Goal: Book appointment/travel/reservation

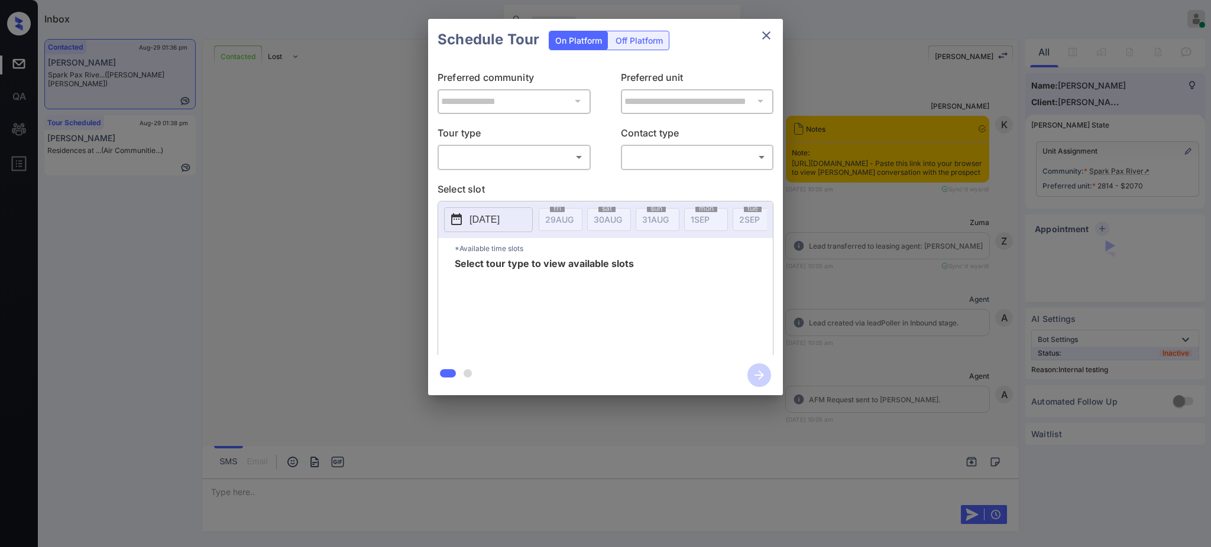
scroll to position [3883, 0]
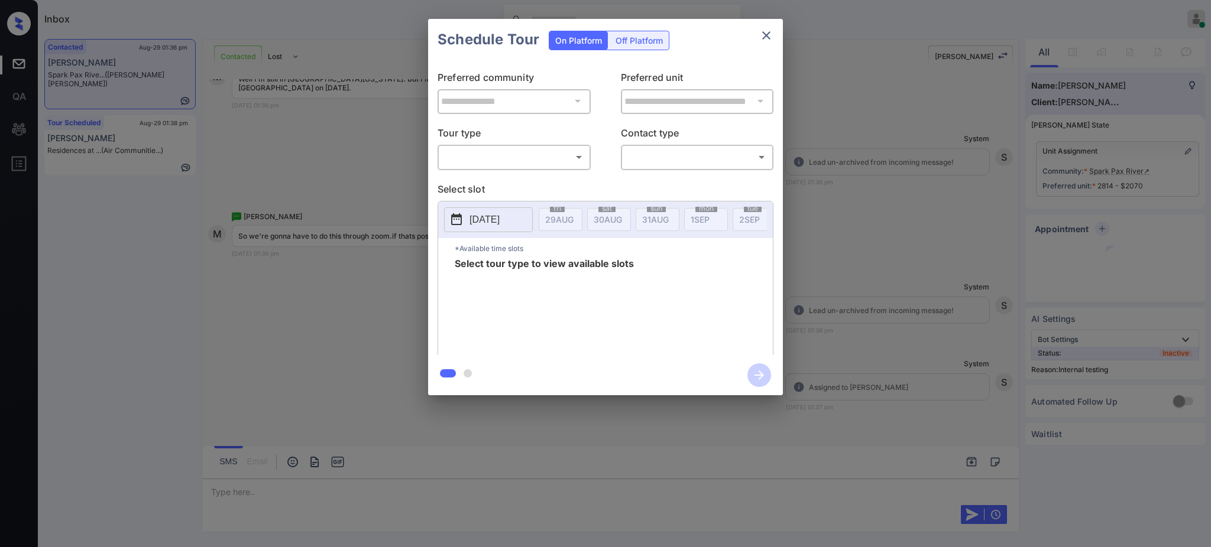
click at [481, 155] on body "Inbox Ajay Kumar Online Set yourself offline Set yourself on break Profile Swit…" at bounding box center [605, 273] width 1211 height 547
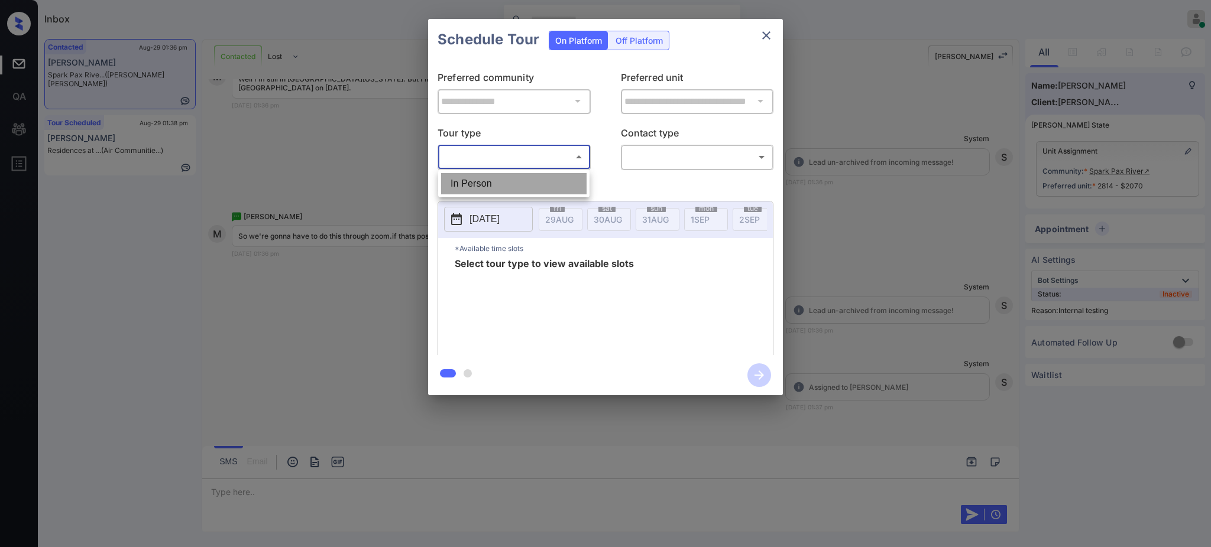
click at [478, 179] on li "In Person" at bounding box center [513, 183] width 145 height 21
type input "********"
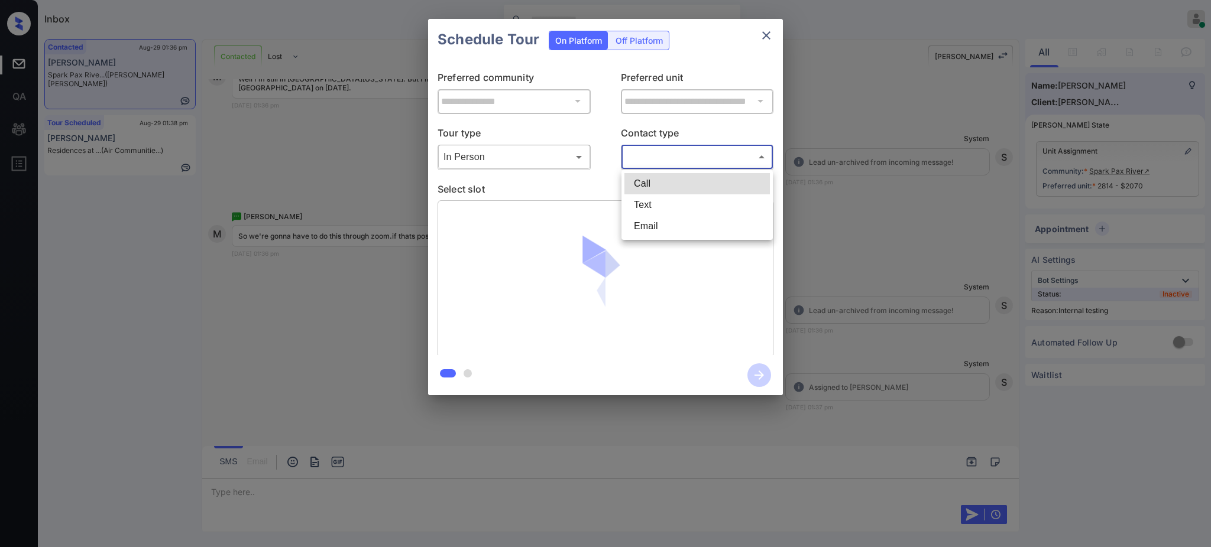
click at [658, 161] on body "Inbox Ajay Kumar Online Set yourself offline Set yourself on break Profile Swit…" at bounding box center [605, 273] width 1211 height 547
click at [640, 209] on li "Text" at bounding box center [696, 204] width 145 height 21
type input "****"
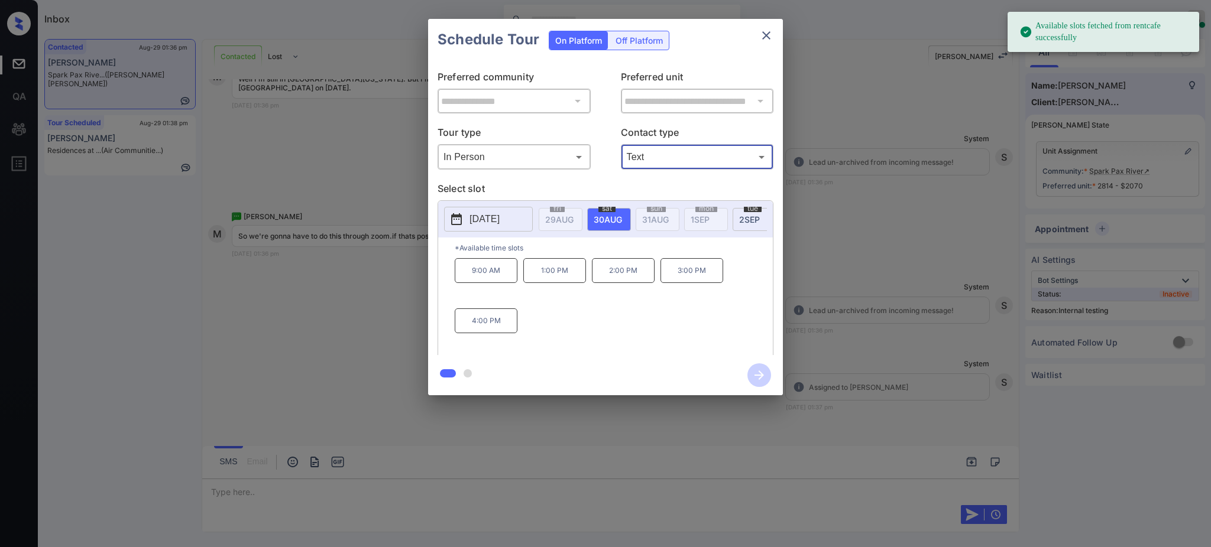
click at [492, 215] on p "2025-08-30" at bounding box center [484, 219] width 30 height 14
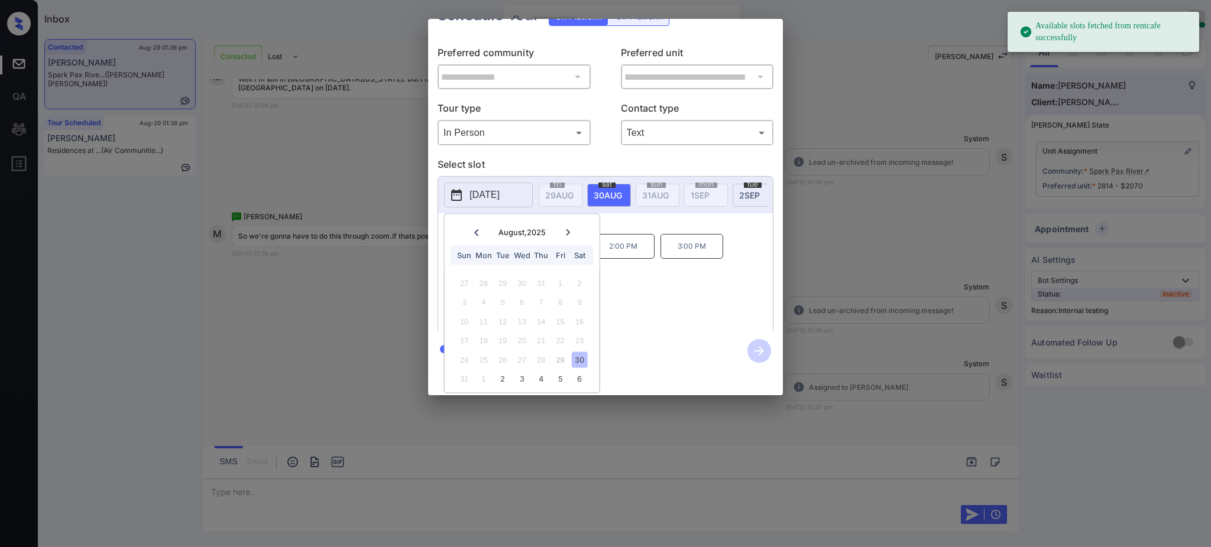
scroll to position [39, 0]
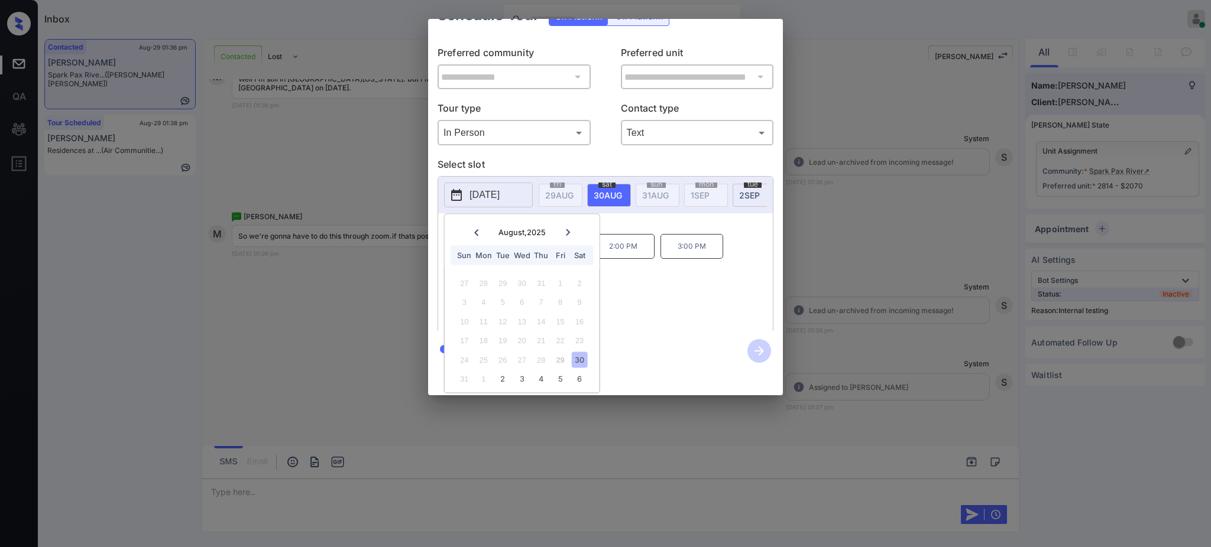
click at [564, 229] on icon at bounding box center [567, 232] width 7 height 7
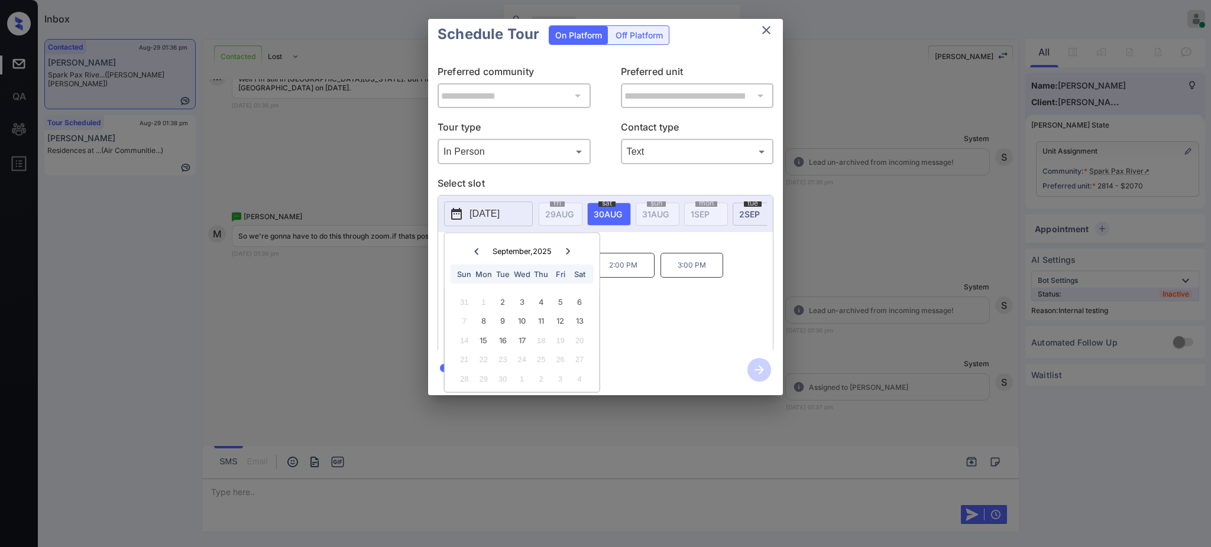
scroll to position [0, 0]
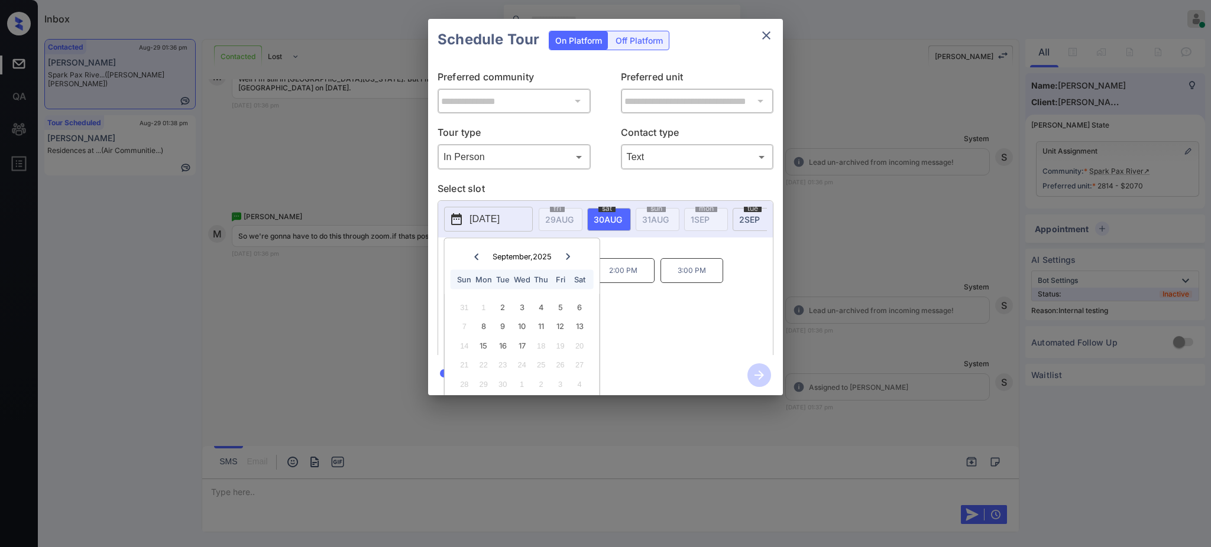
click at [908, 311] on div "**********" at bounding box center [605, 207] width 1211 height 414
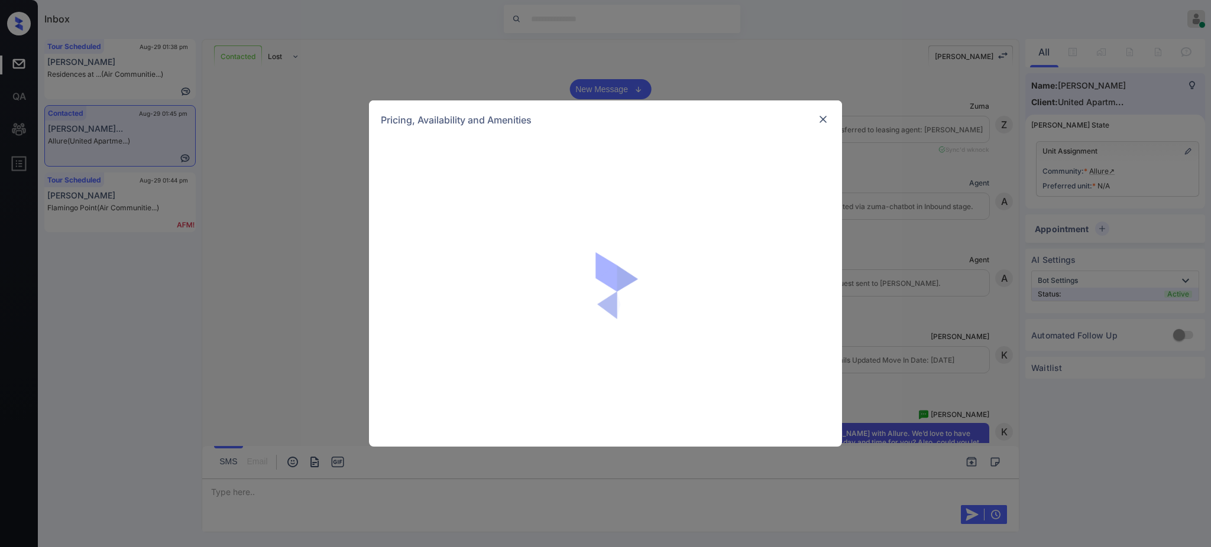
scroll to position [2847, 0]
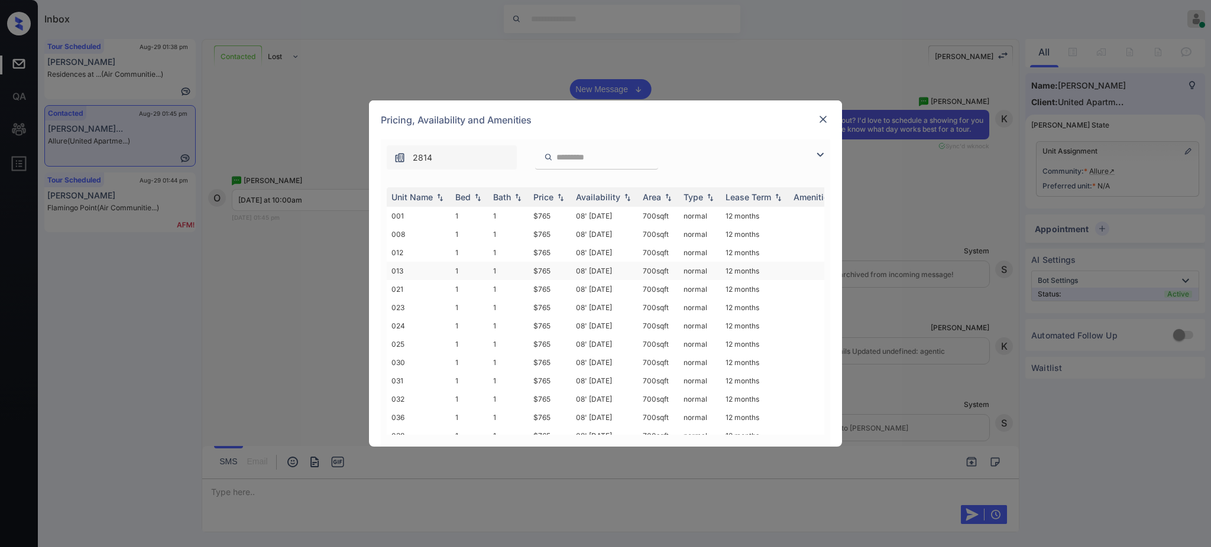
click at [552, 263] on td "$765" at bounding box center [549, 271] width 43 height 18
click at [550, 271] on td "$765" at bounding box center [549, 271] width 43 height 18
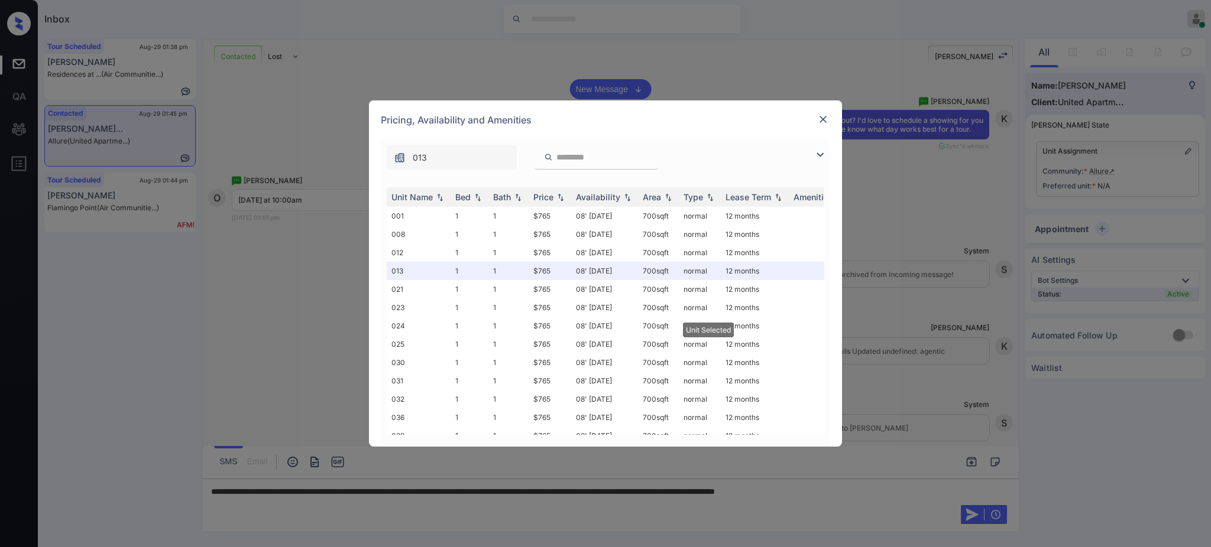
click at [817, 118] on img at bounding box center [823, 119] width 12 height 12
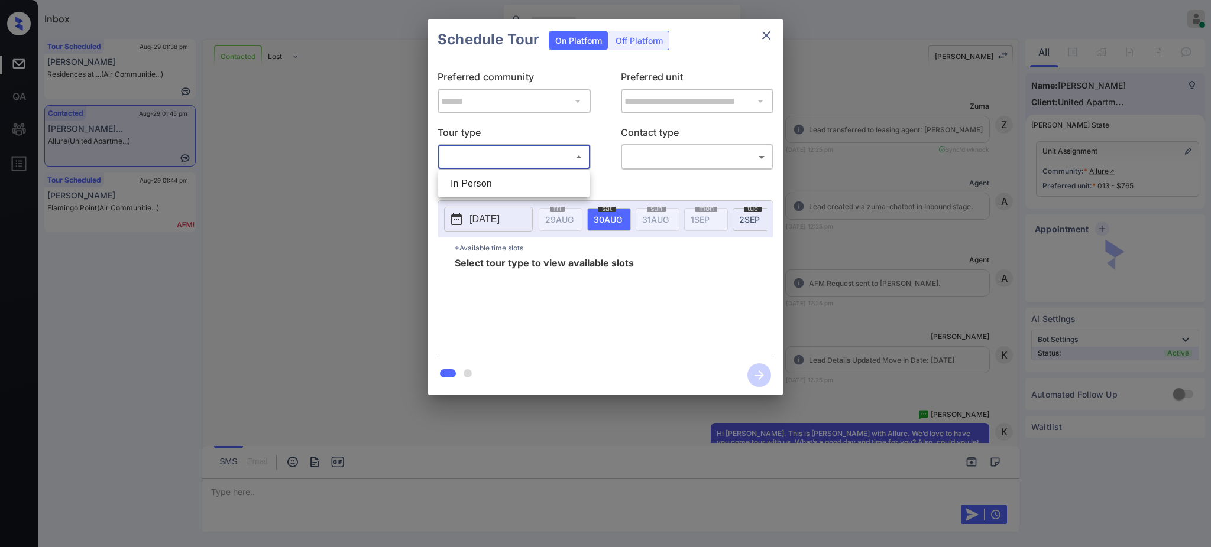
click at [563, 157] on body "Inbox Ajay Kumar Online Set yourself offline Set yourself on break Profile Swit…" at bounding box center [605, 273] width 1211 height 547
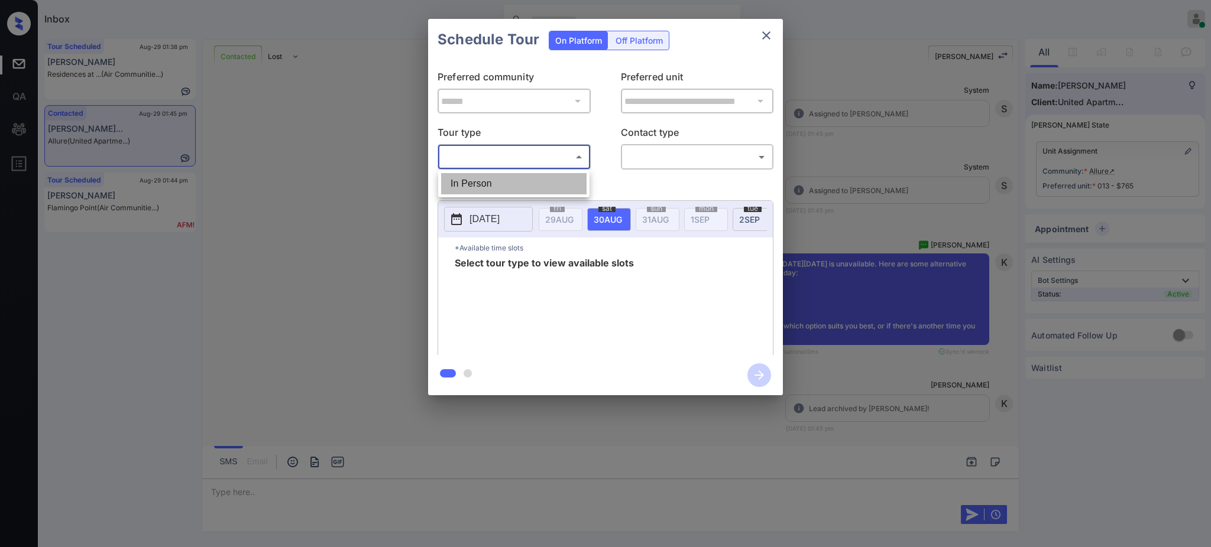
click at [547, 176] on li "In Person" at bounding box center [513, 183] width 145 height 21
type input "********"
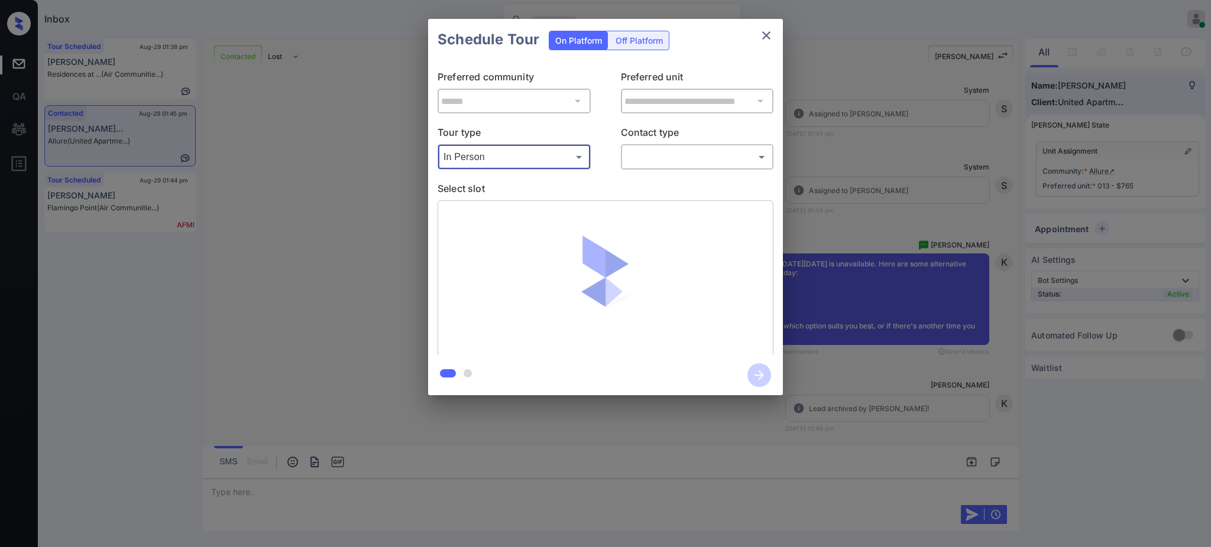
click at [667, 151] on body "Inbox Ajay Kumar Online Set yourself offline Set yourself on break Profile Swit…" at bounding box center [605, 273] width 1211 height 547
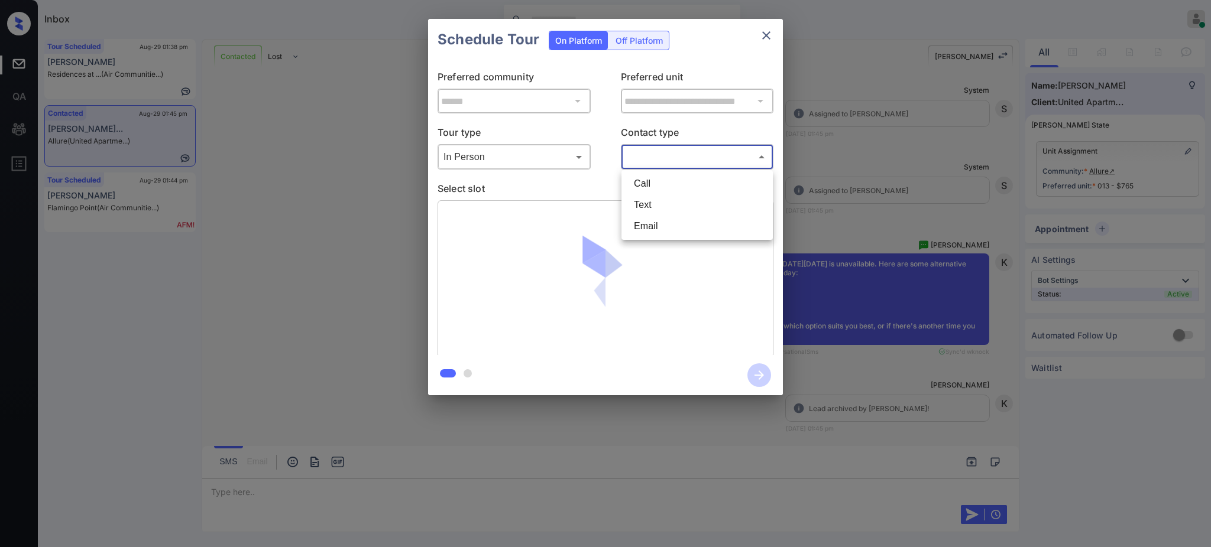
click at [653, 202] on li "Text" at bounding box center [696, 204] width 145 height 21
type input "****"
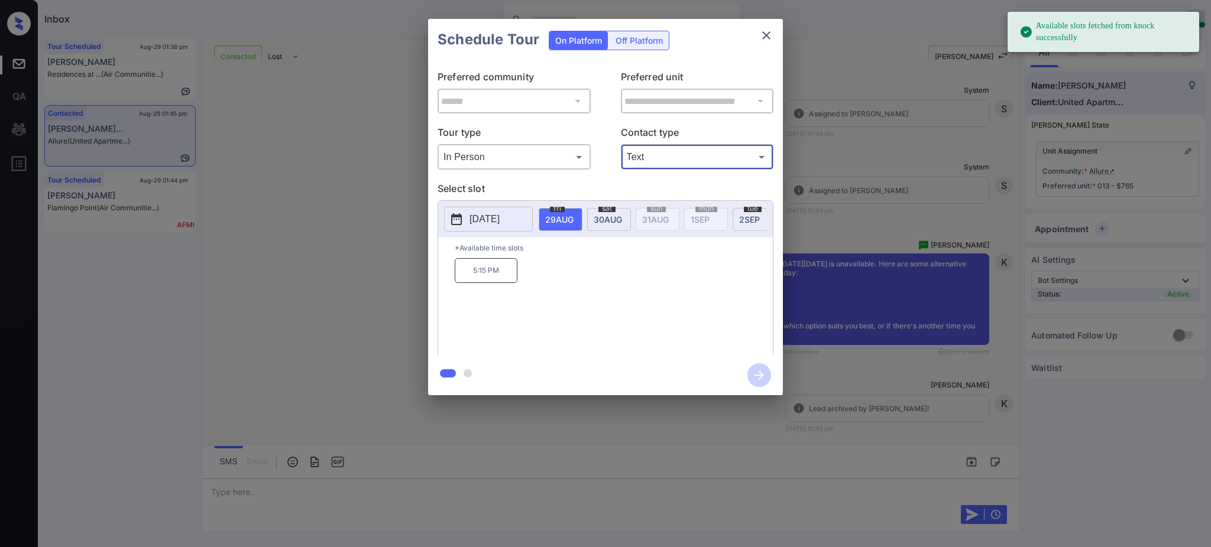
click at [494, 218] on p "2025-08-29" at bounding box center [484, 219] width 30 height 14
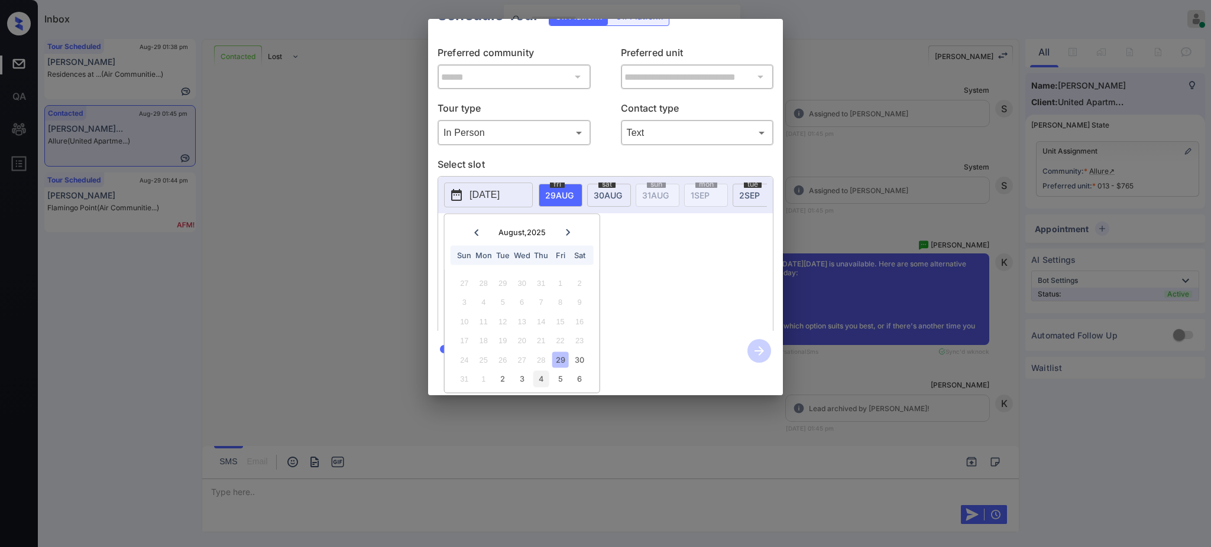
click at [543, 371] on div "4" at bounding box center [541, 379] width 16 height 16
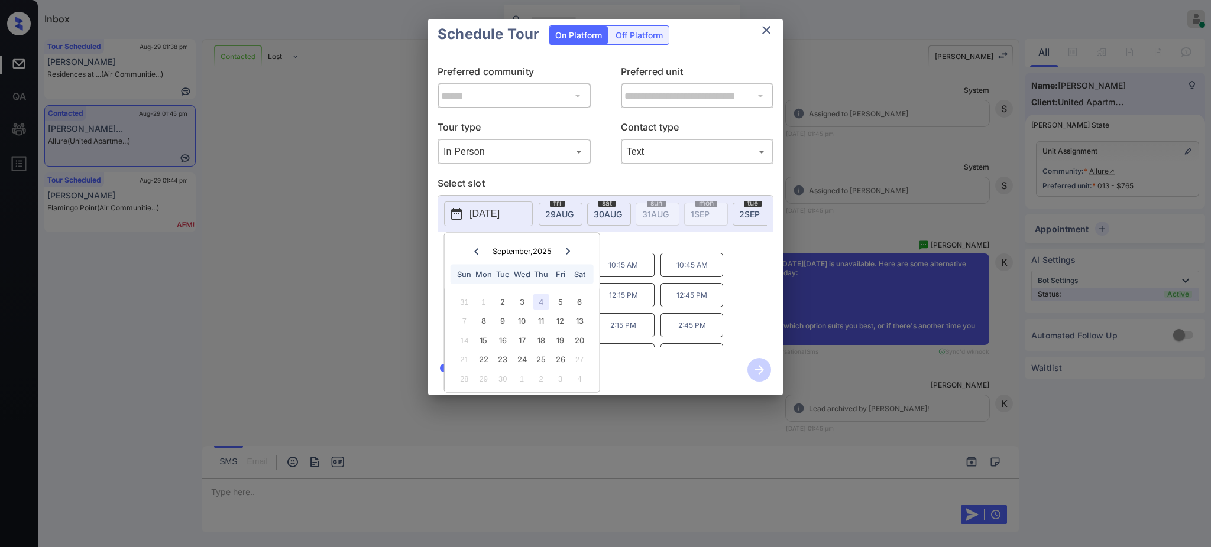
scroll to position [0, 0]
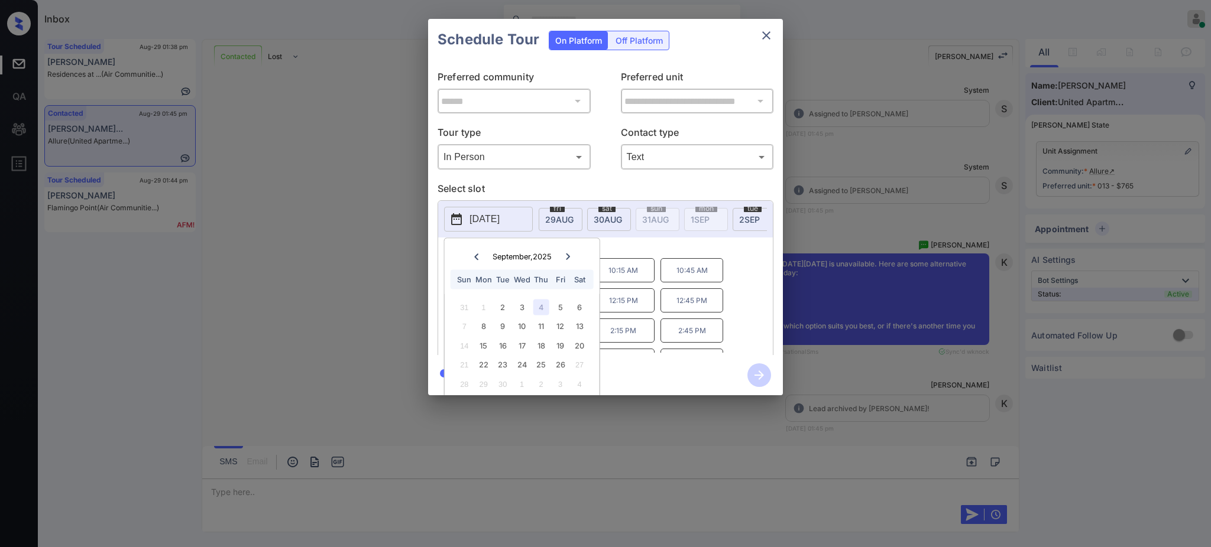
click at [656, 242] on div "2025-09-04 September 2025 September , 2025 Sun Mon Tue Wed Thu Fri Sat 31 1 2 3…" at bounding box center [605, 279] width 336 height 159
click at [761, 41] on icon "close" at bounding box center [766, 35] width 14 height 14
